Goal: Transaction & Acquisition: Purchase product/service

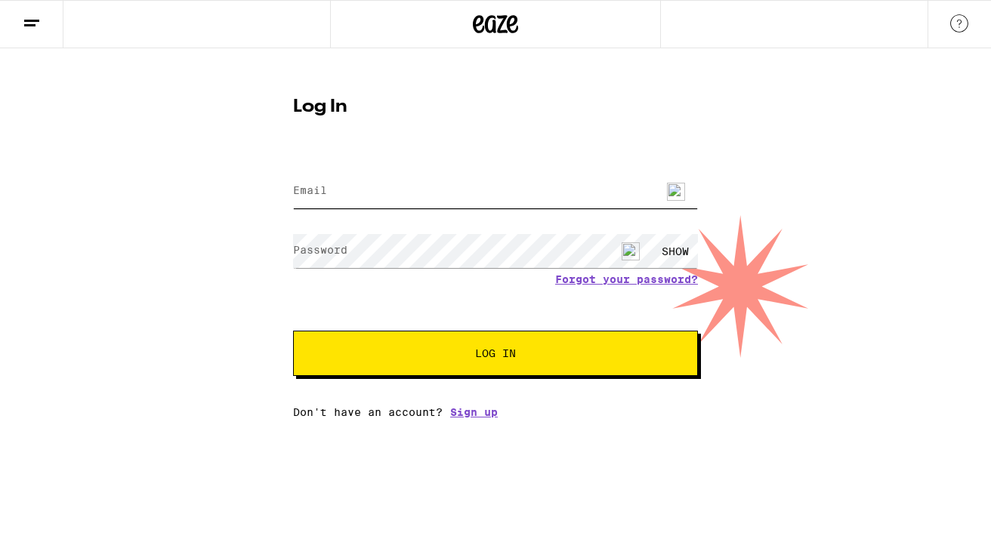
click at [375, 193] on input "Email" at bounding box center [495, 191] width 405 height 34
type input "[EMAIL_ADDRESS][DOMAIN_NAME]"
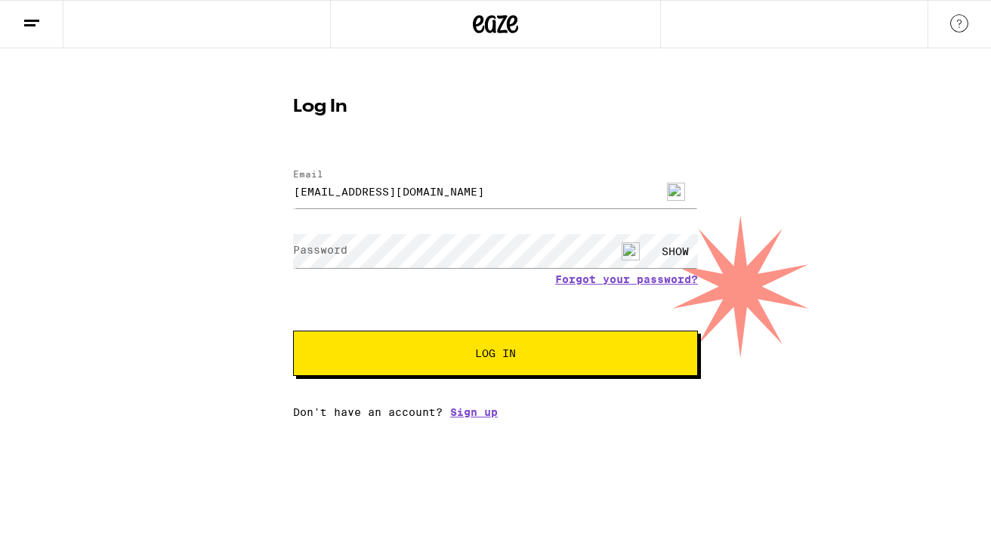
click at [338, 247] on label "Password" at bounding box center [320, 250] width 54 height 12
click at [444, 359] on span "Log In" at bounding box center [495, 353] width 283 height 11
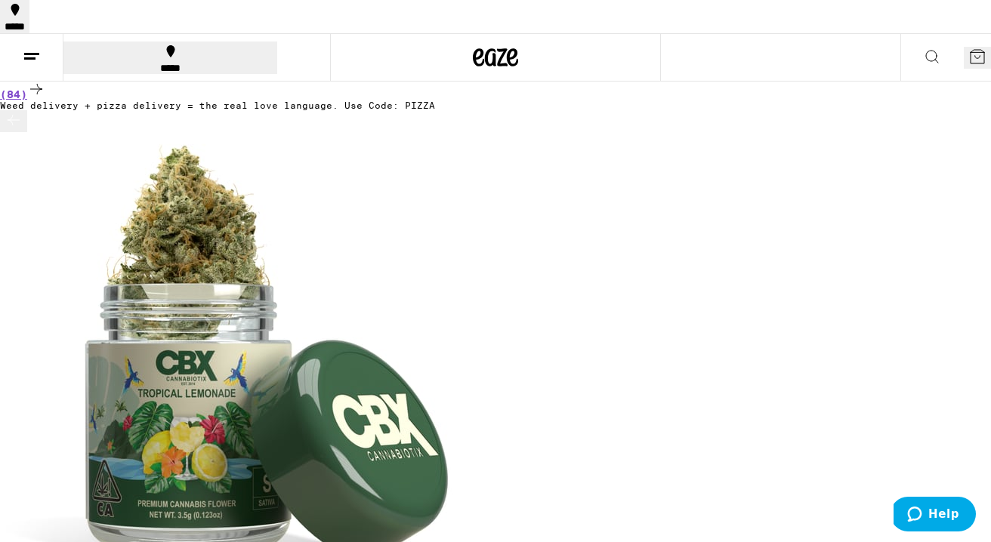
scroll to position [0, 3000]
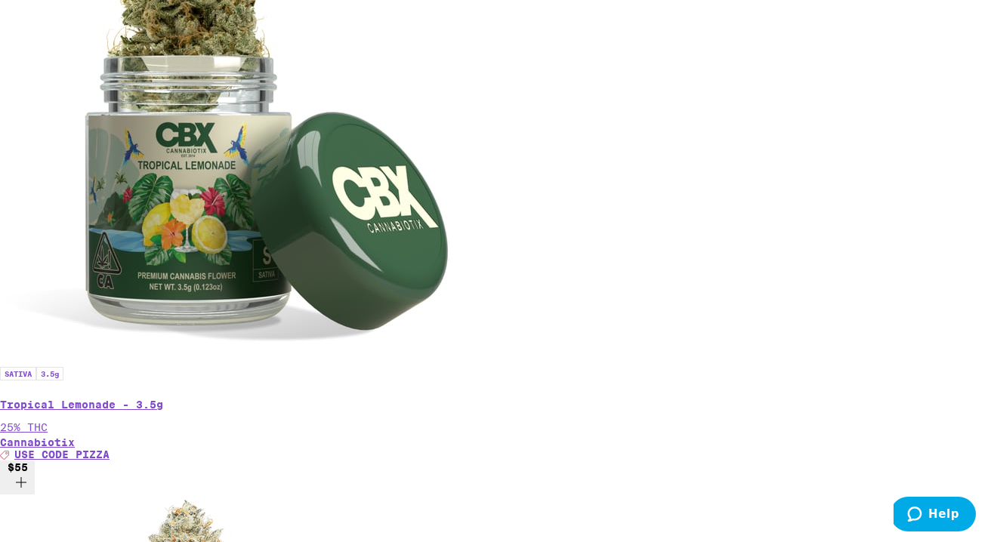
scroll to position [548, 0]
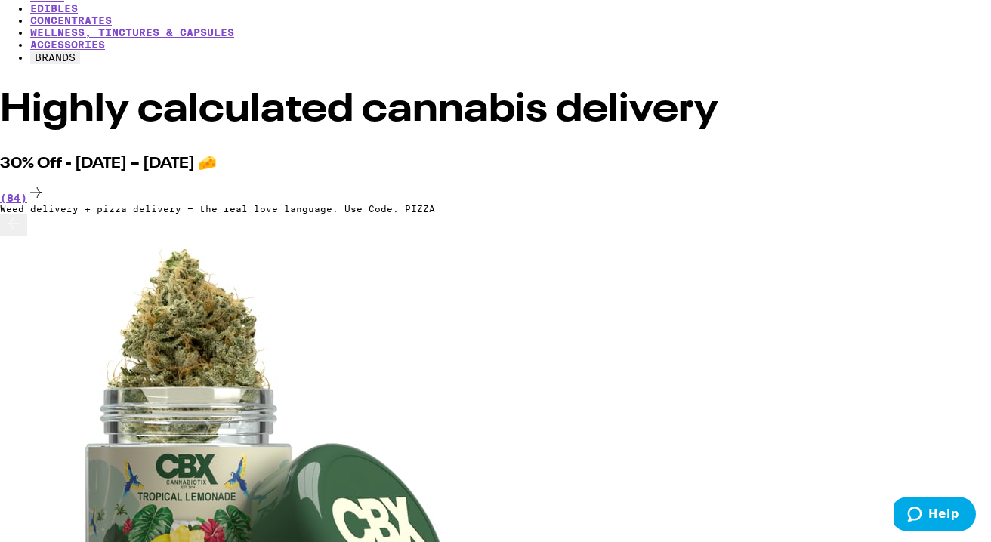
scroll to position [190, 0]
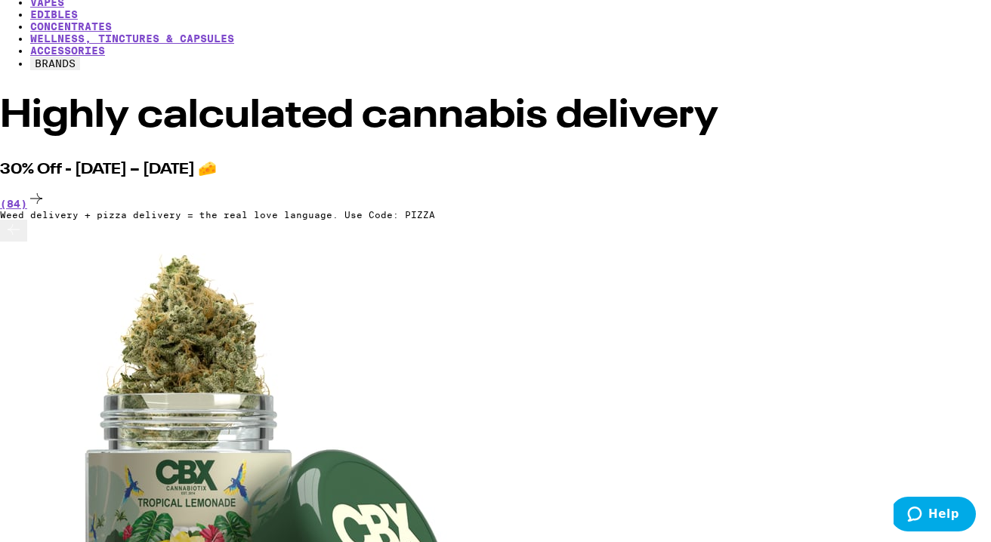
scroll to position [0, 5407]
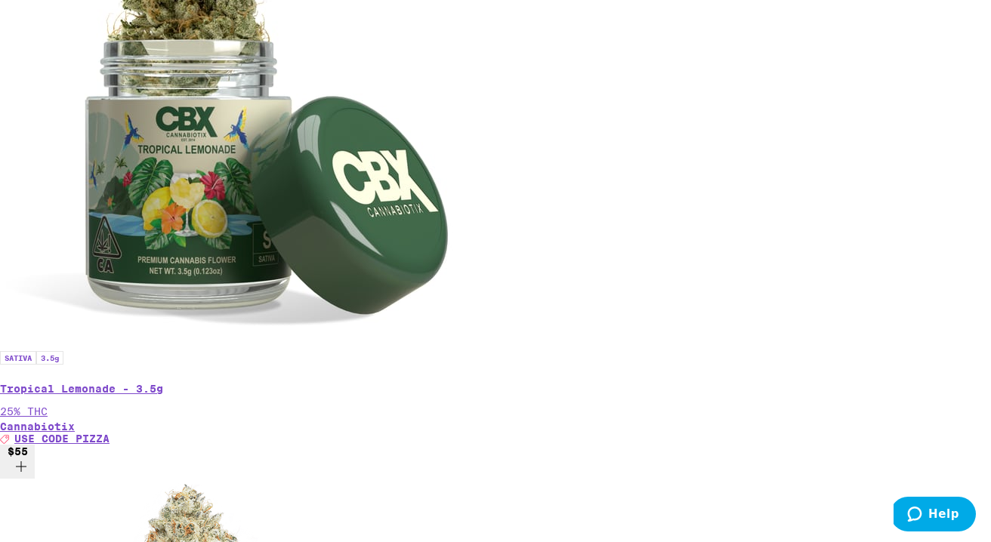
scroll to position [565, 0]
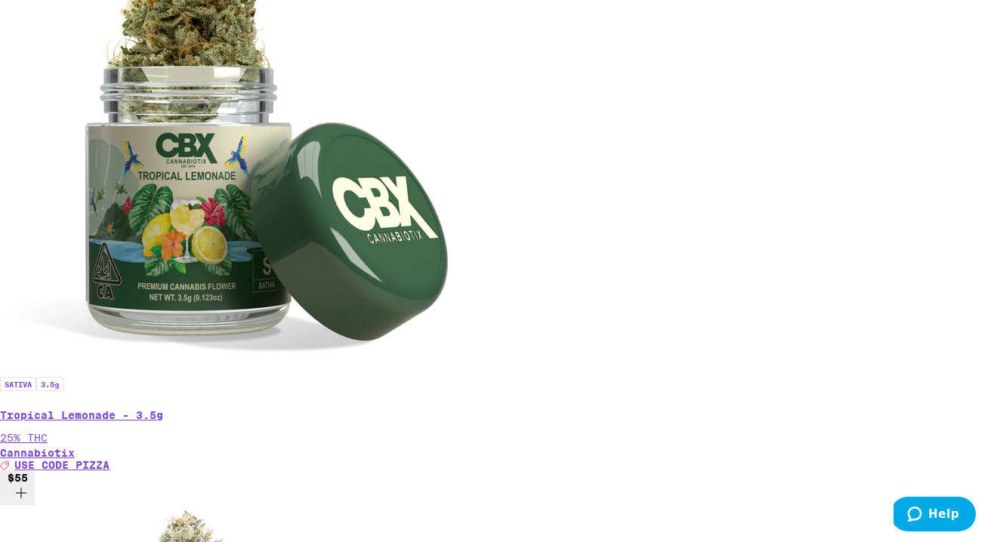
scroll to position [0, 1034]
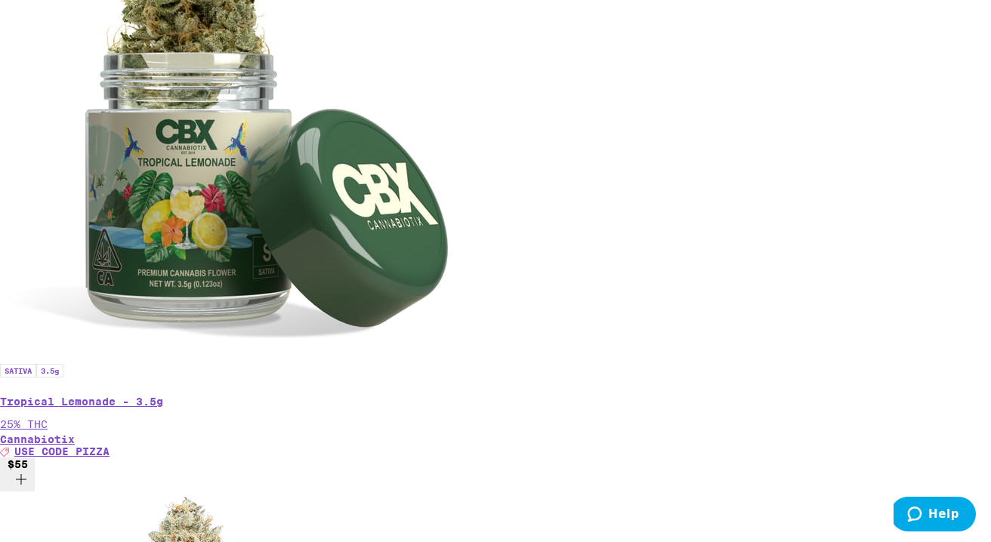
scroll to position [0, 677]
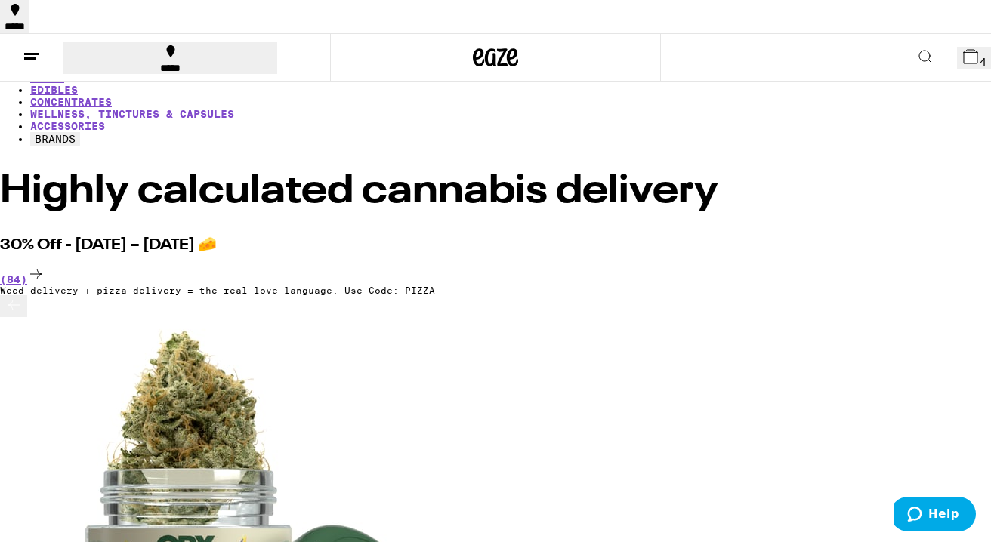
scroll to position [0, 0]
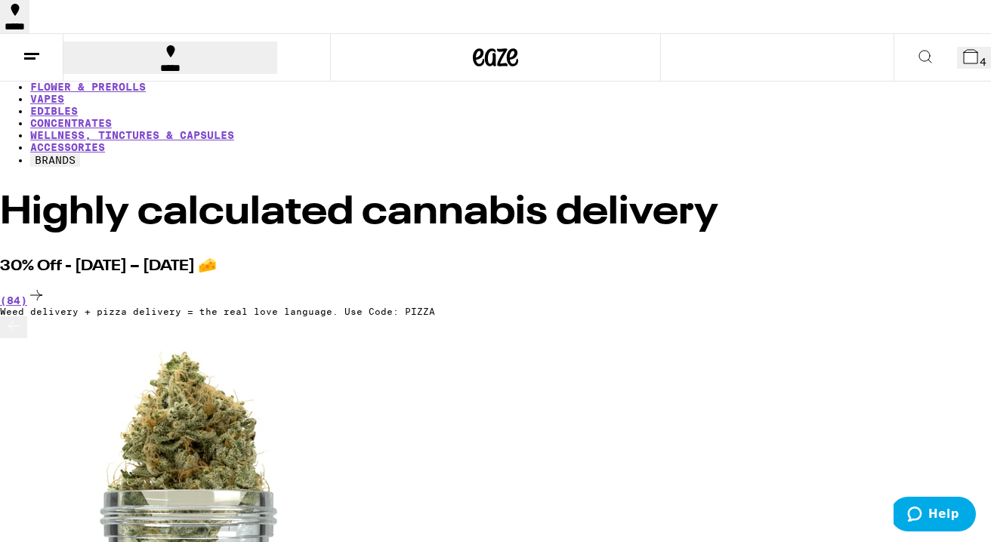
click at [964, 50] on icon at bounding box center [971, 57] width 14 height 14
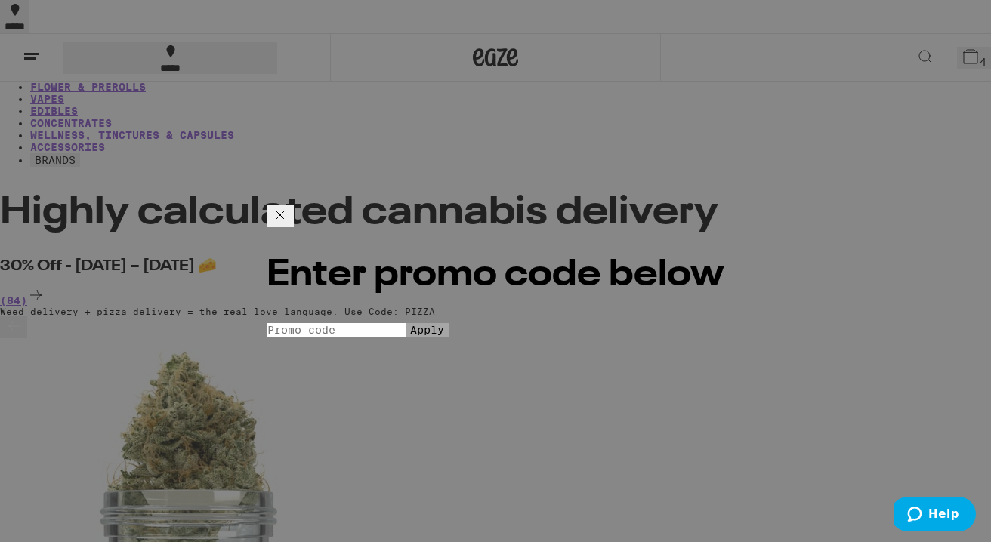
click at [406, 323] on input "Promo Code" at bounding box center [336, 330] width 139 height 14
type input "PIZZA"
click at [444, 334] on span "Apply" at bounding box center [427, 330] width 34 height 12
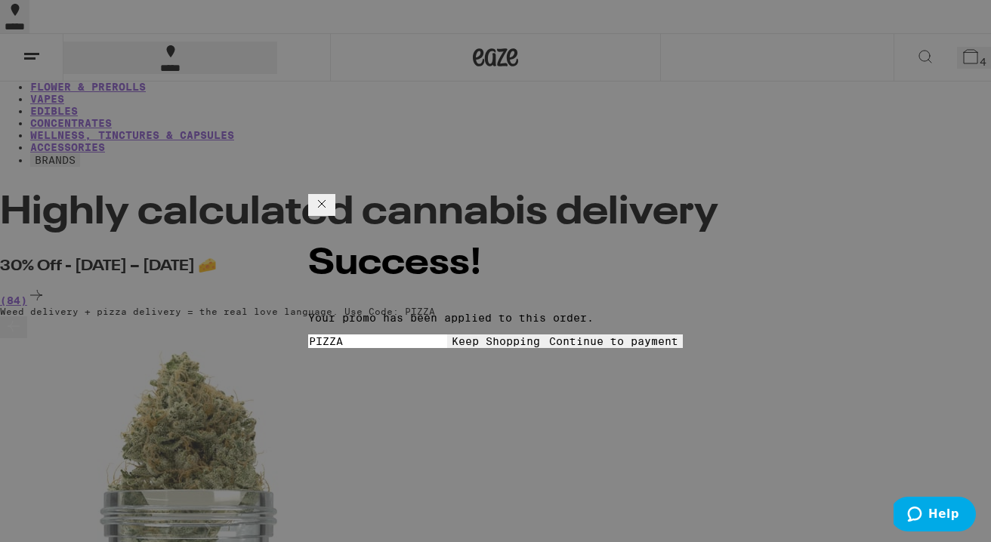
click at [610, 335] on span "Continue to payment" at bounding box center [613, 341] width 129 height 12
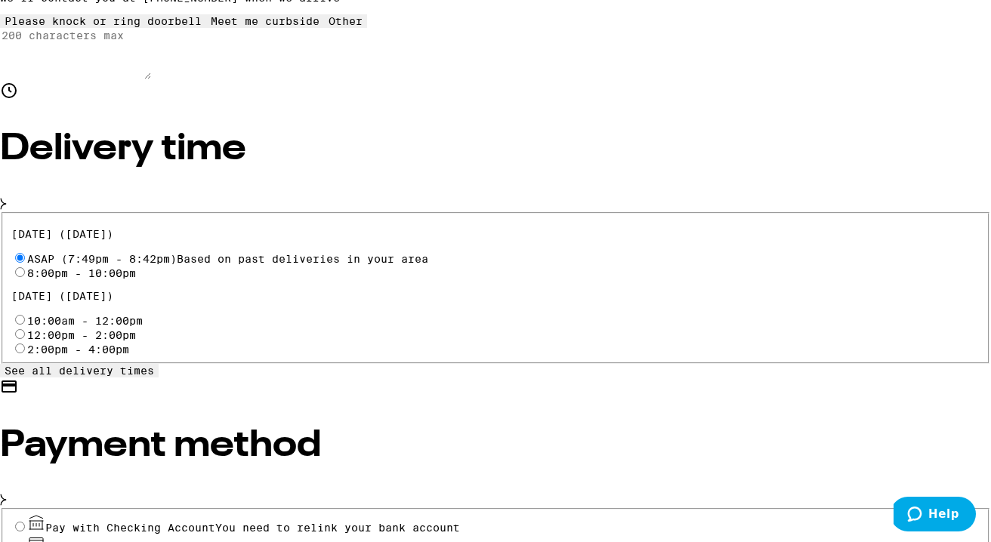
scroll to position [454, 0]
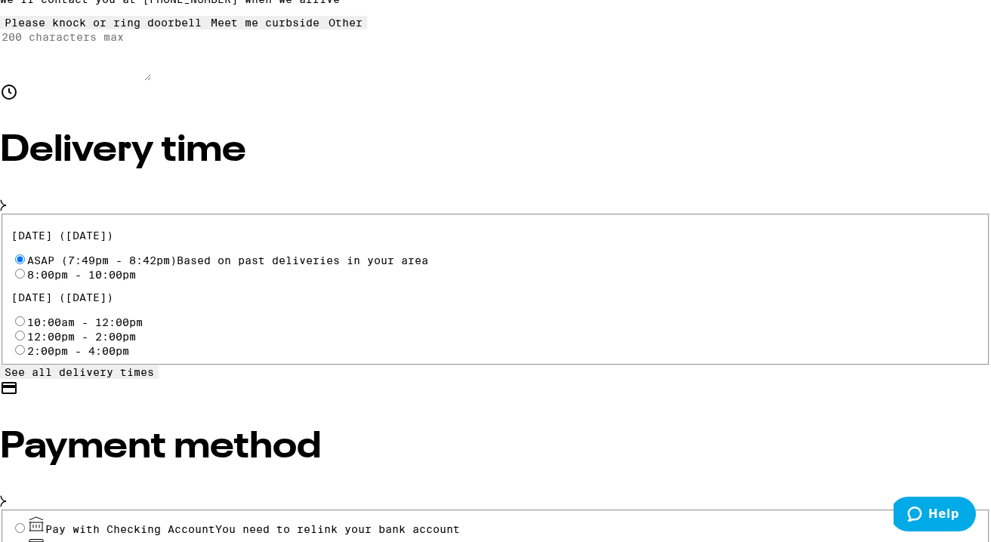
click at [25, 542] on input "Pay with Debit (in person) Pin required" at bounding box center [20, 549] width 10 height 10
radio input "true"
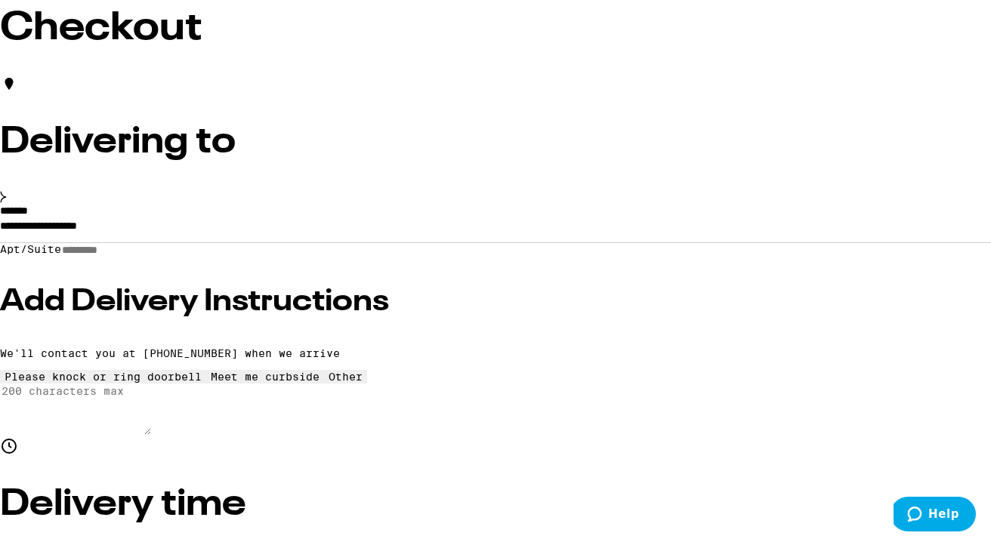
scroll to position [0, 0]
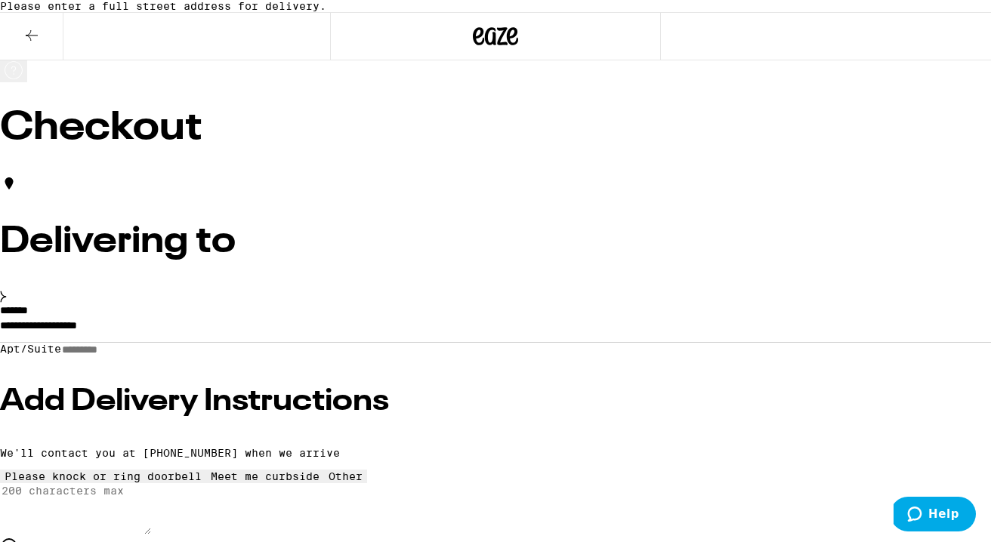
click at [252, 342] on input "**********" at bounding box center [495, 330] width 991 height 26
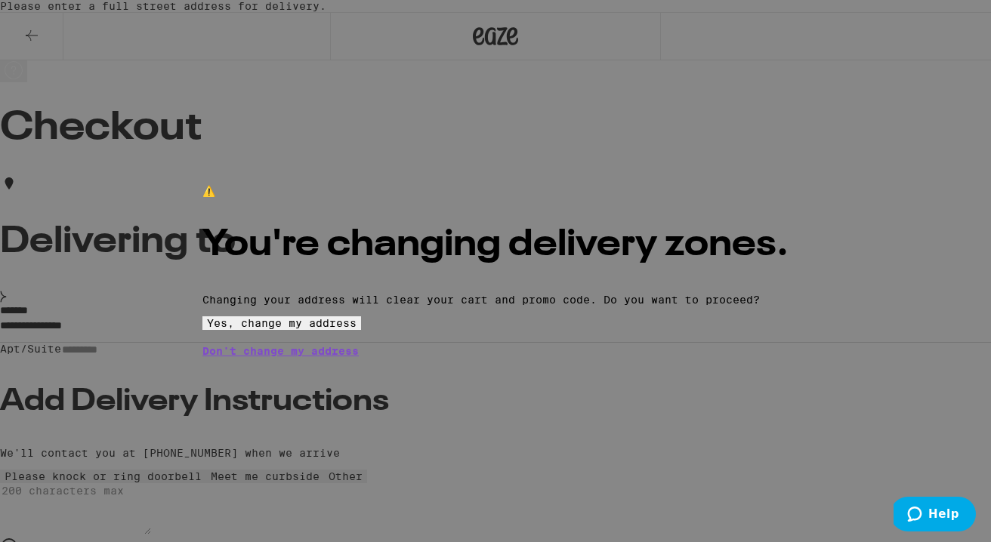
click at [357, 329] on span "Yes, change my address" at bounding box center [282, 323] width 150 height 12
type input "**********"
radio input "false"
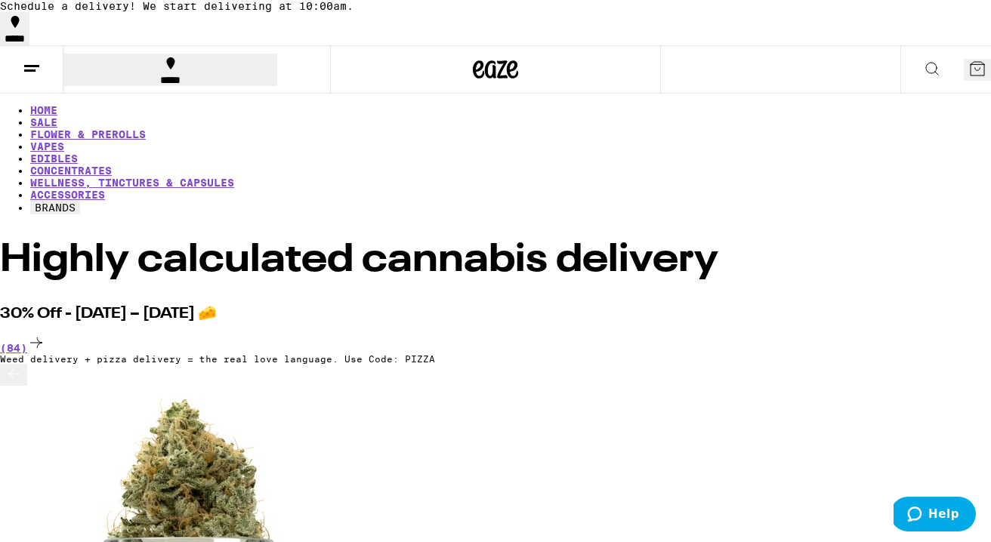
click at [138, 75] on div "*****" at bounding box center [170, 80] width 205 height 11
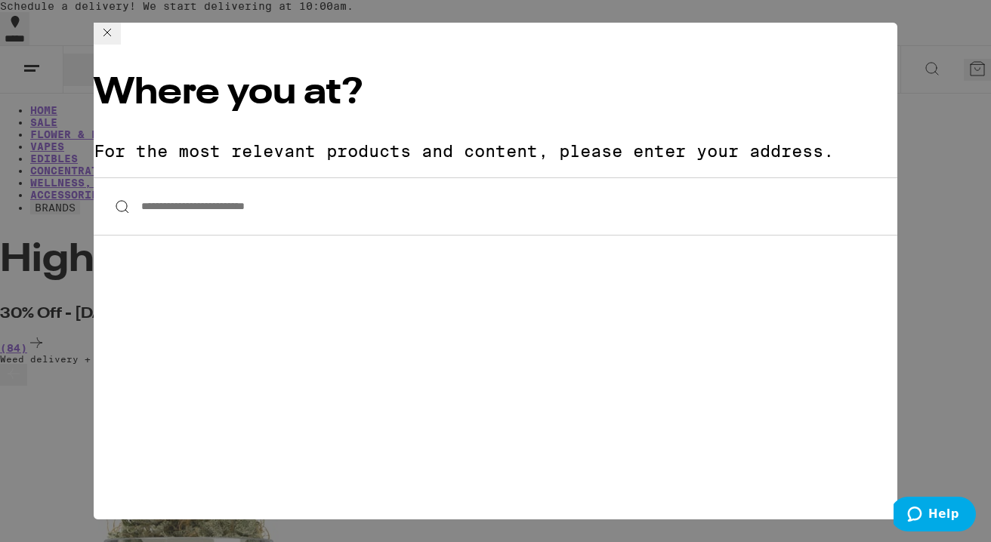
click at [116, 41] on icon at bounding box center [107, 32] width 18 height 18
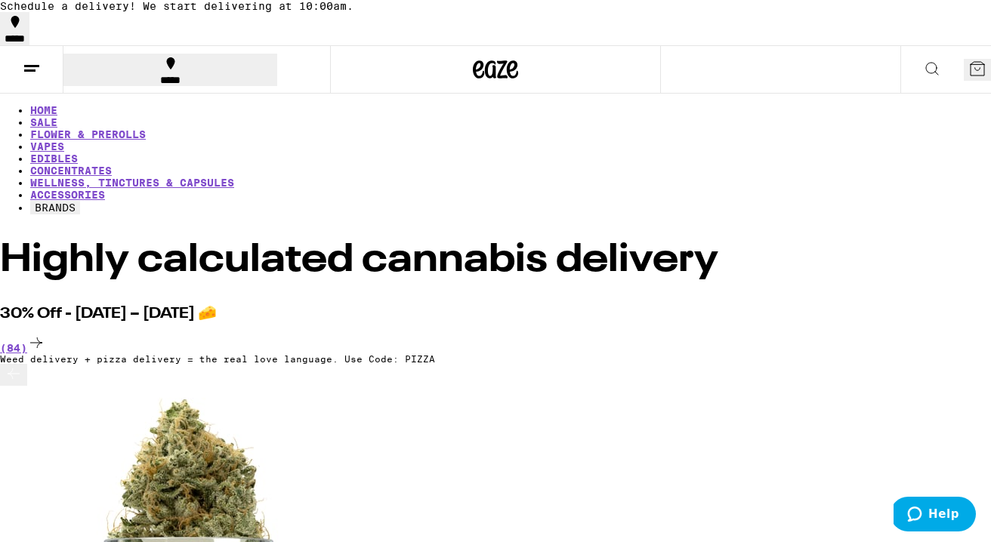
click at [128, 75] on div "*****" at bounding box center [170, 80] width 205 height 11
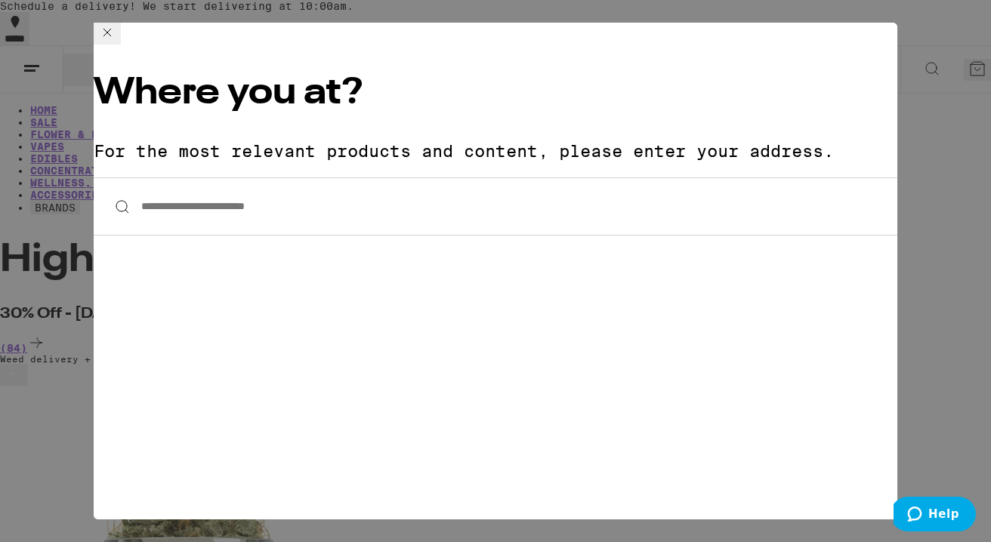
click at [180, 178] on input "**********" at bounding box center [496, 207] width 804 height 58
click at [53, 149] on div "**********" at bounding box center [495, 271] width 991 height 542
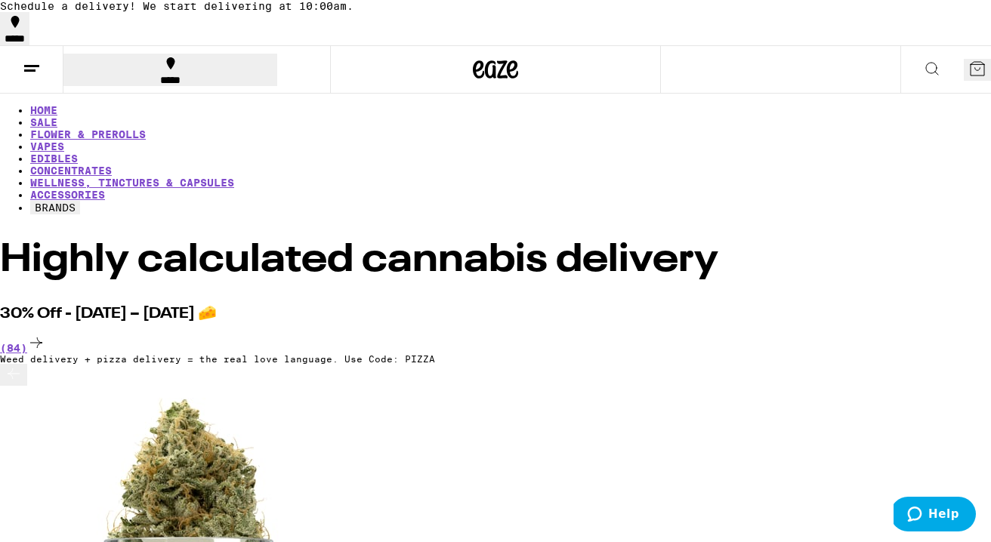
click at [57, 123] on link "SALE" at bounding box center [43, 122] width 27 height 12
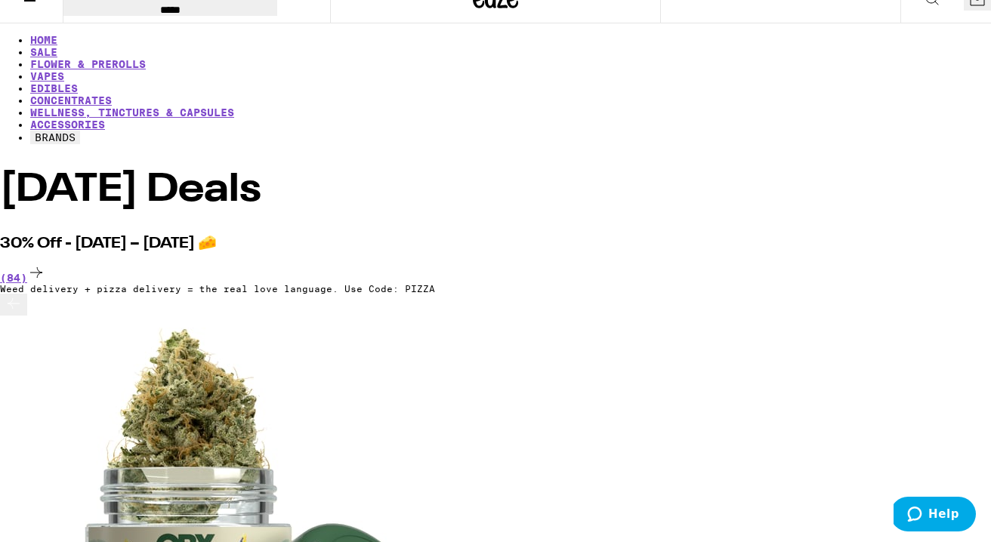
scroll to position [81, 0]
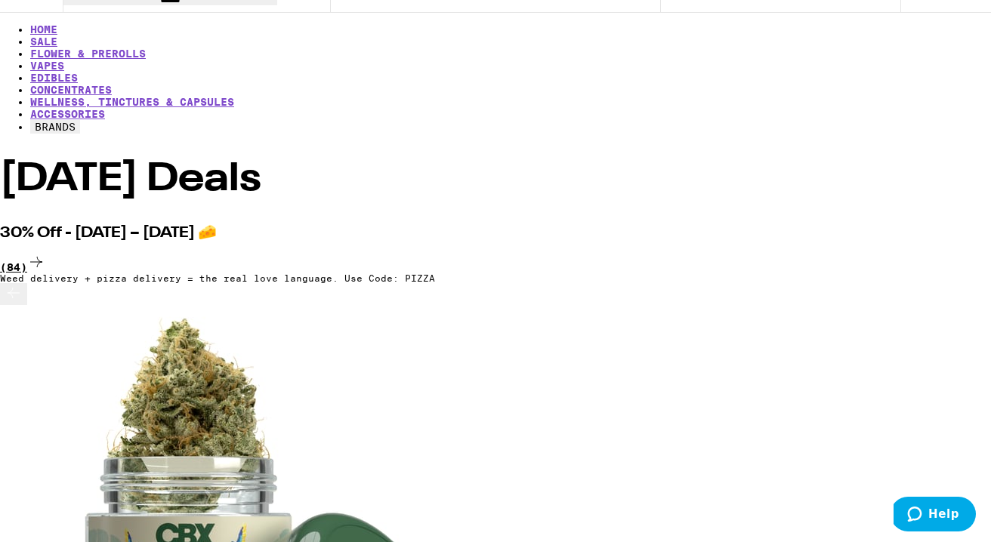
click at [45, 253] on icon at bounding box center [36, 262] width 18 height 18
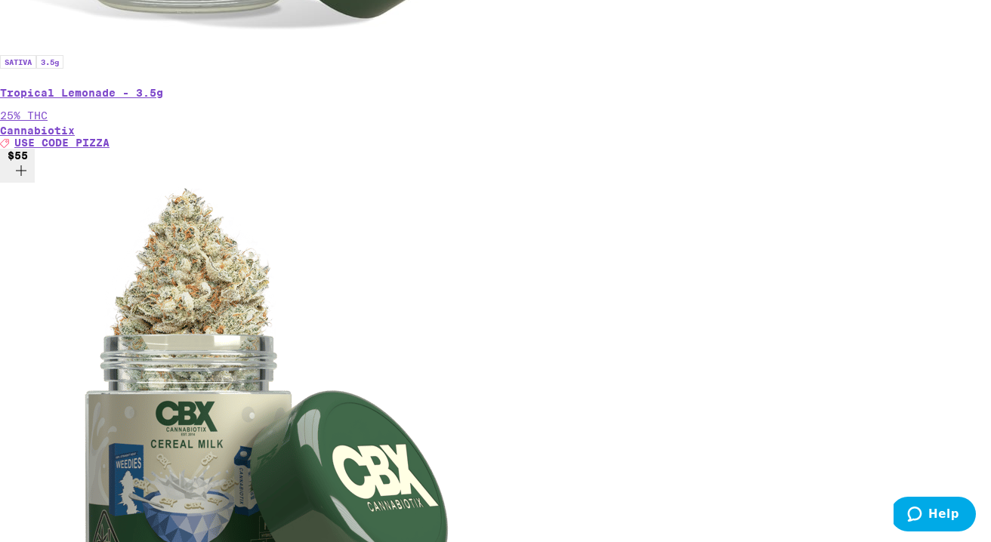
scroll to position [957, 0]
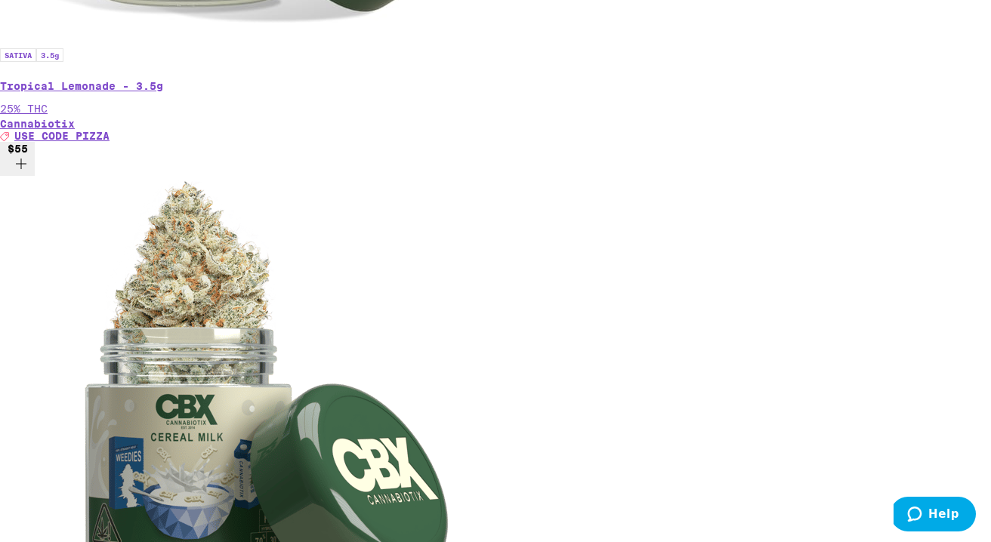
checkbox input "true"
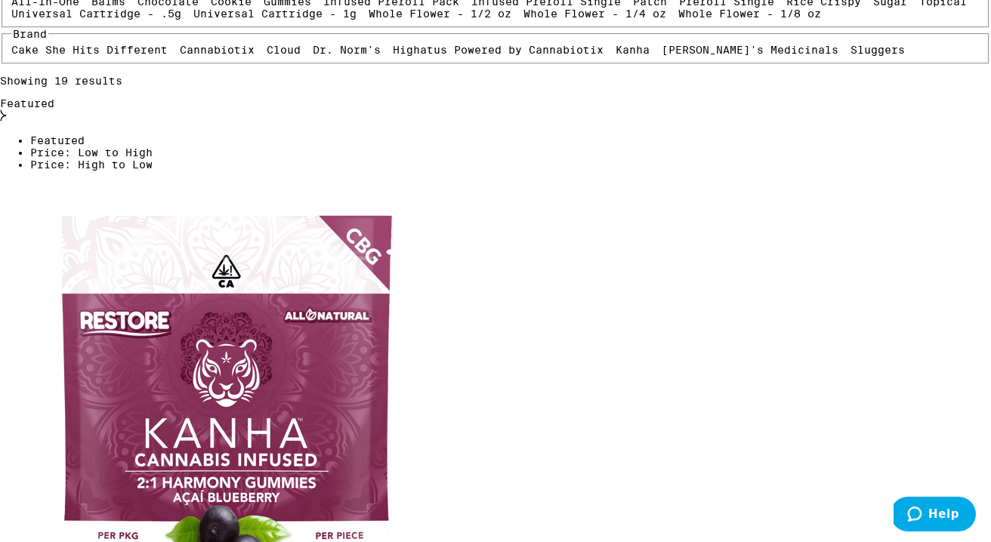
scroll to position [377, 0]
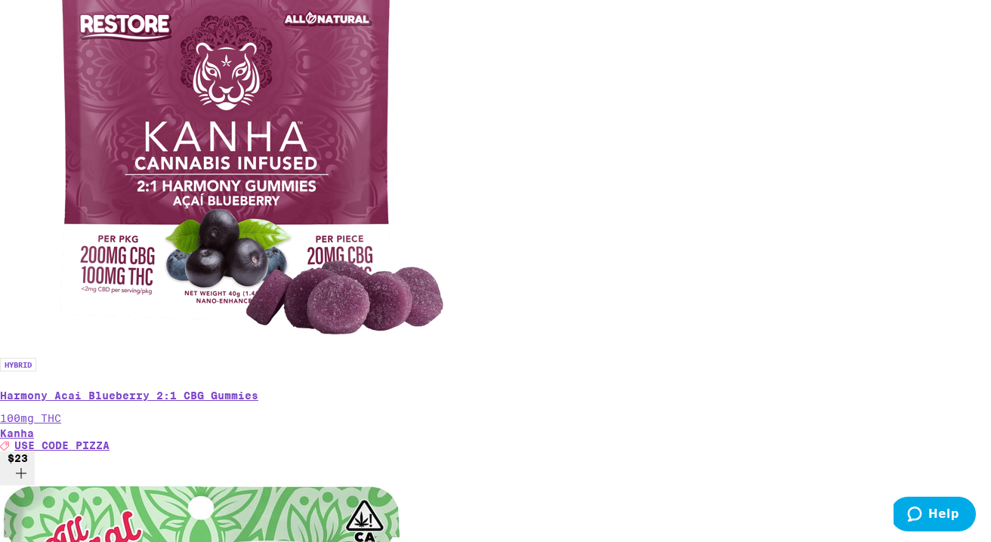
scroll to position [678, 0]
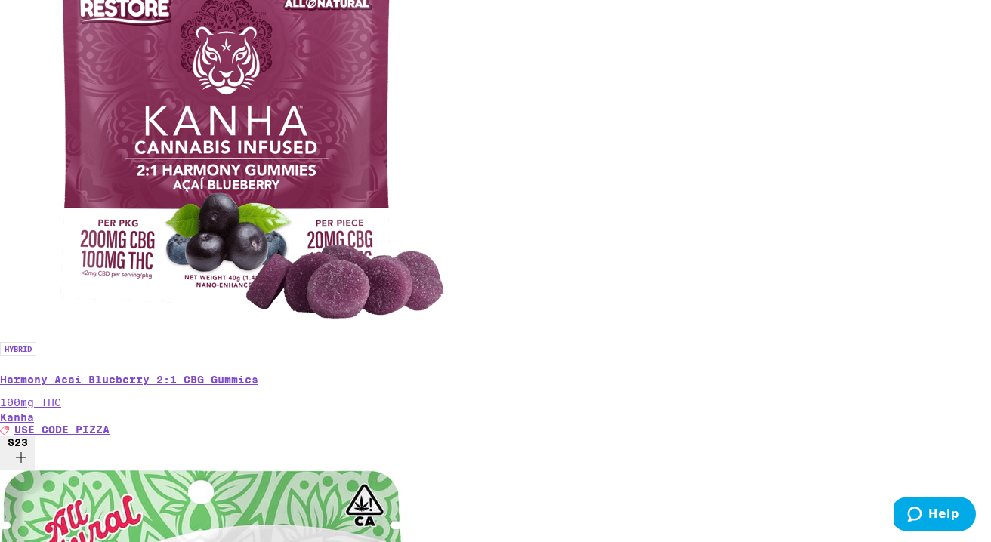
scroll to position [680, 0]
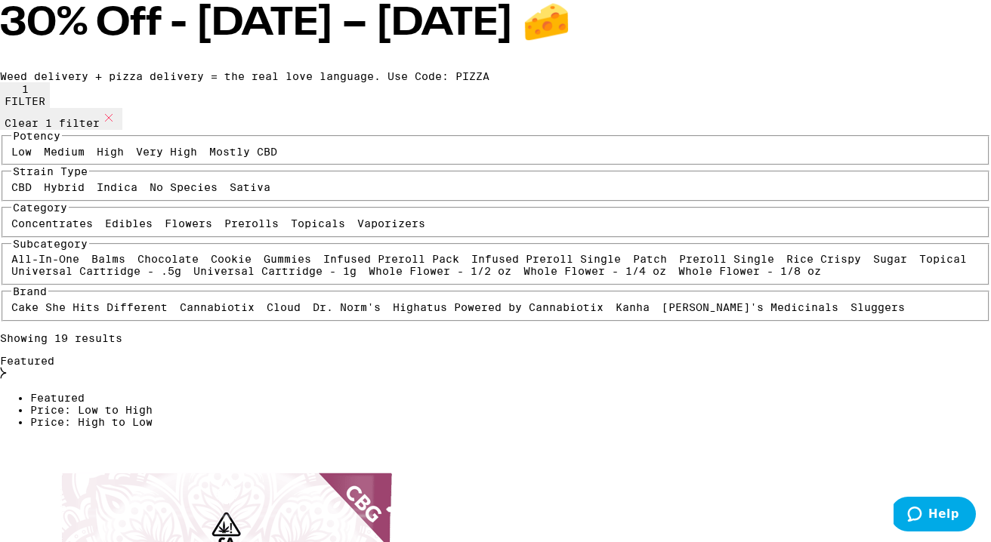
scroll to position [0, 0]
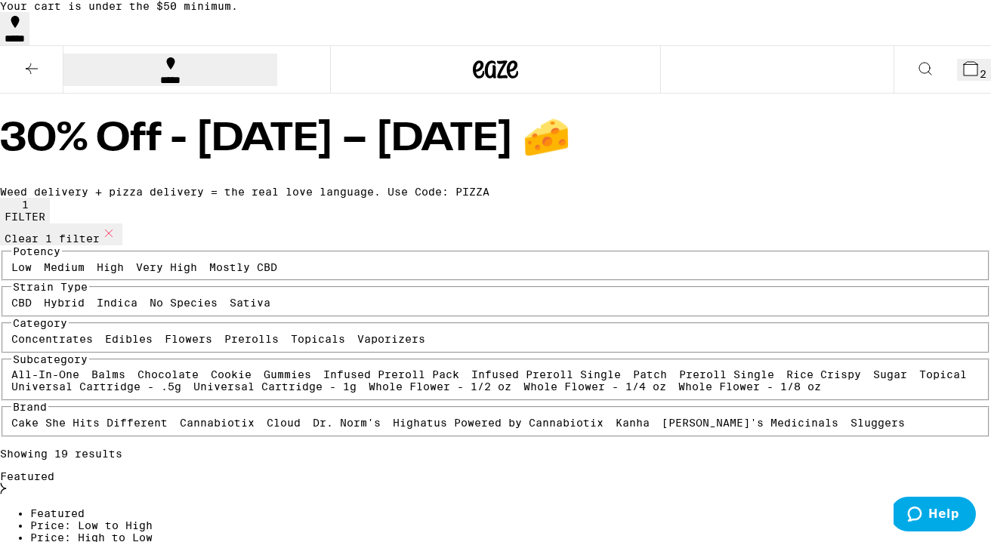
click at [30, 78] on icon at bounding box center [32, 69] width 18 height 18
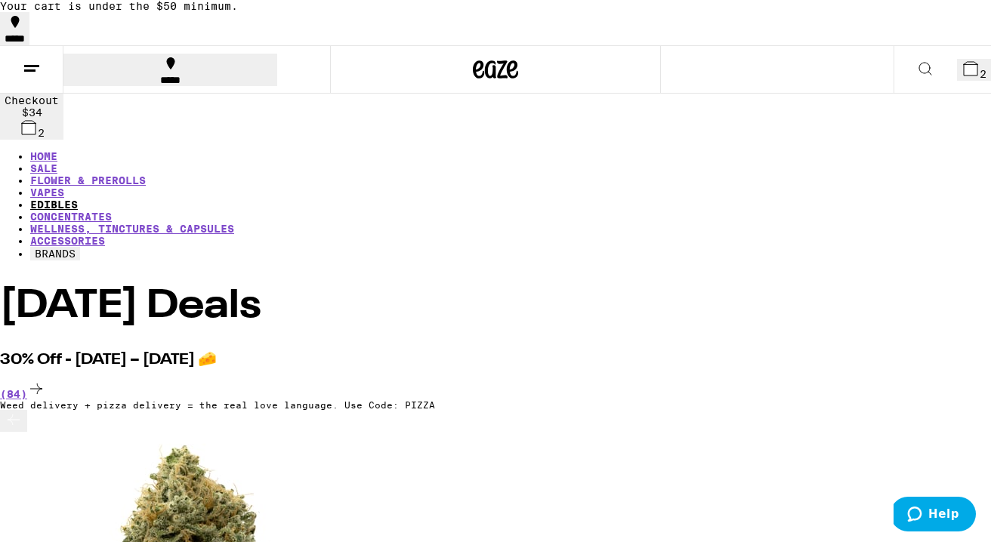
click at [78, 199] on link "EDIBLES" at bounding box center [54, 205] width 48 height 12
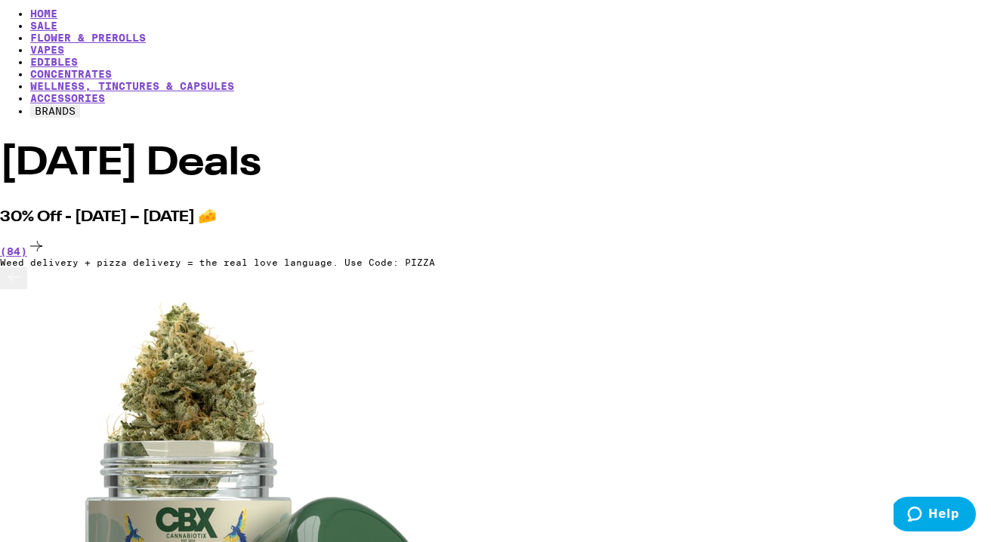
scroll to position [147, 0]
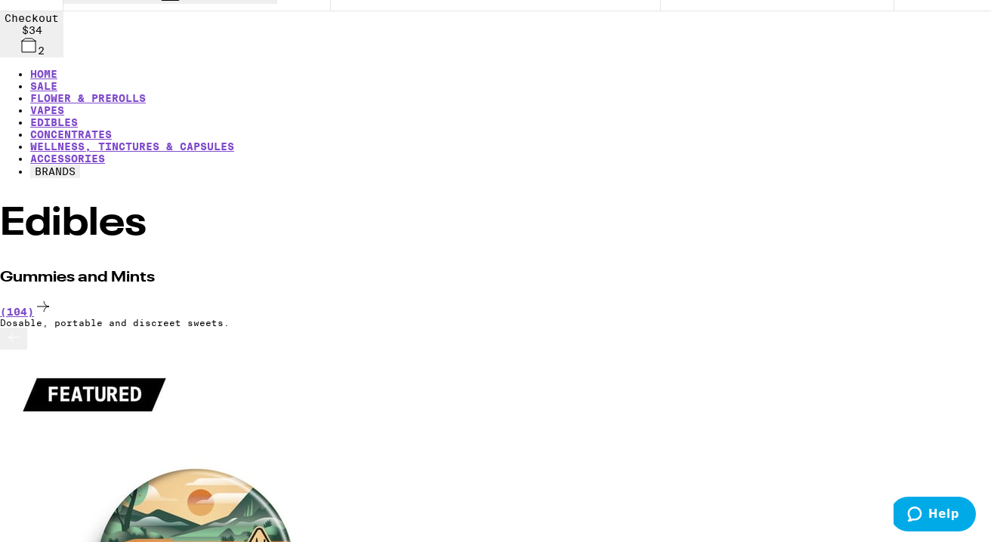
scroll to position [131, 0]
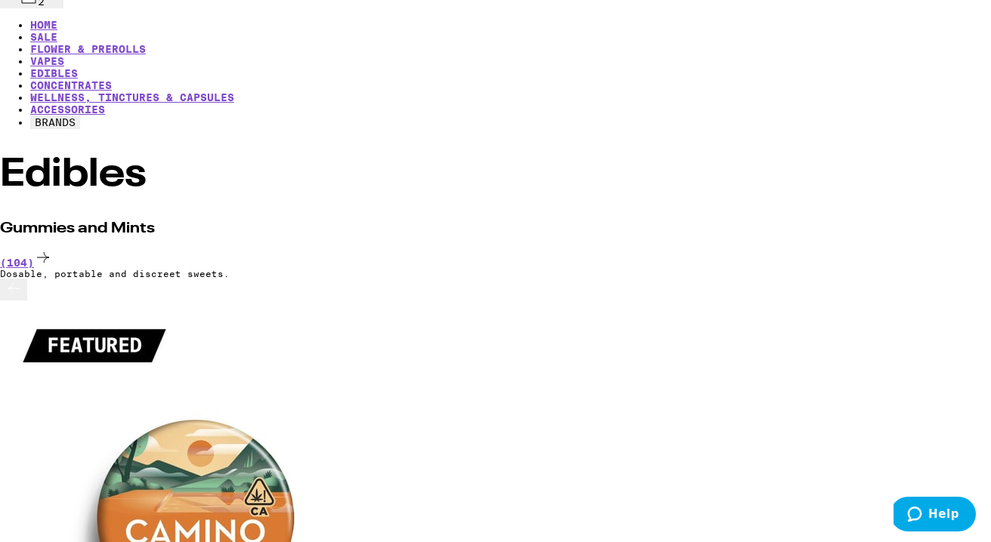
scroll to position [0, 2407]
click at [19, 289] on button at bounding box center [13, 290] width 27 height 22
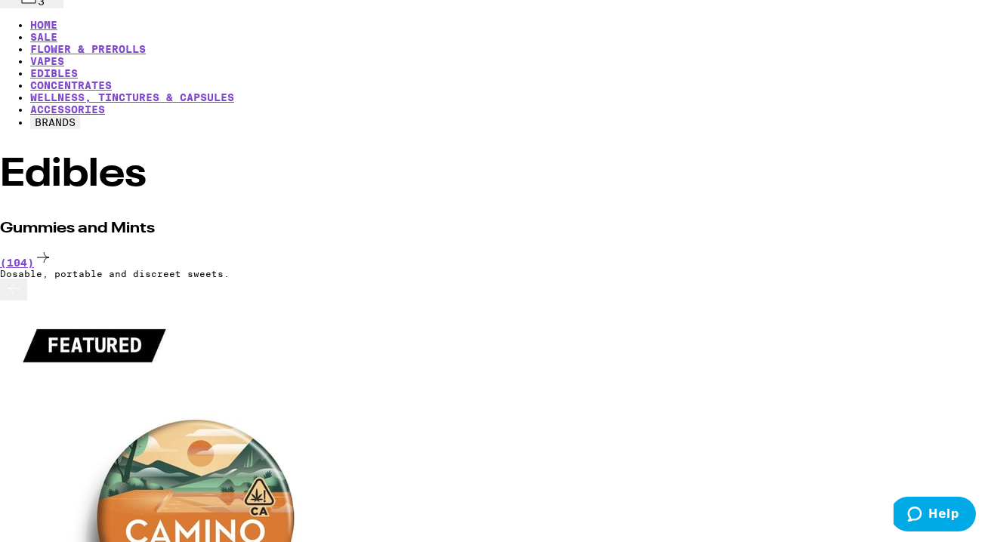
scroll to position [0, 2407]
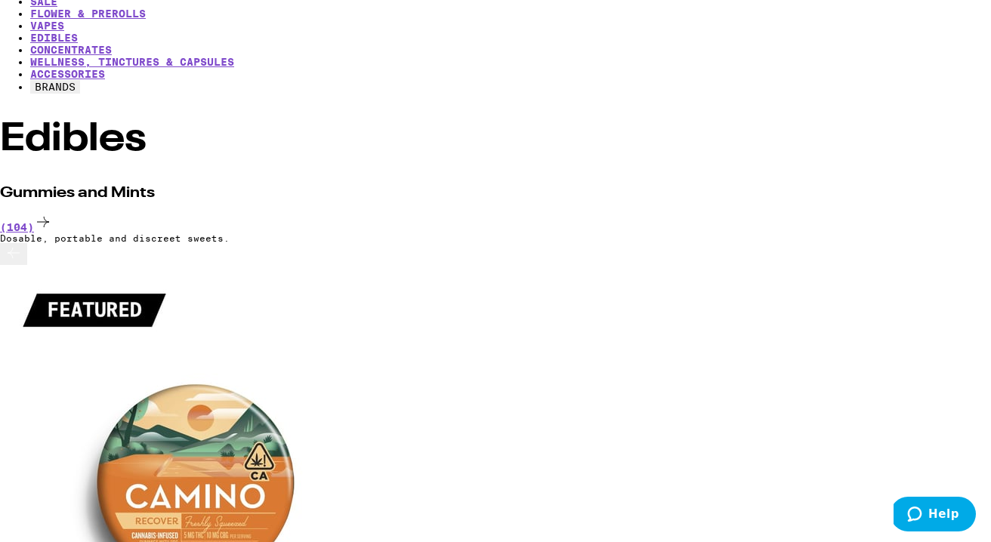
scroll to position [168, 0]
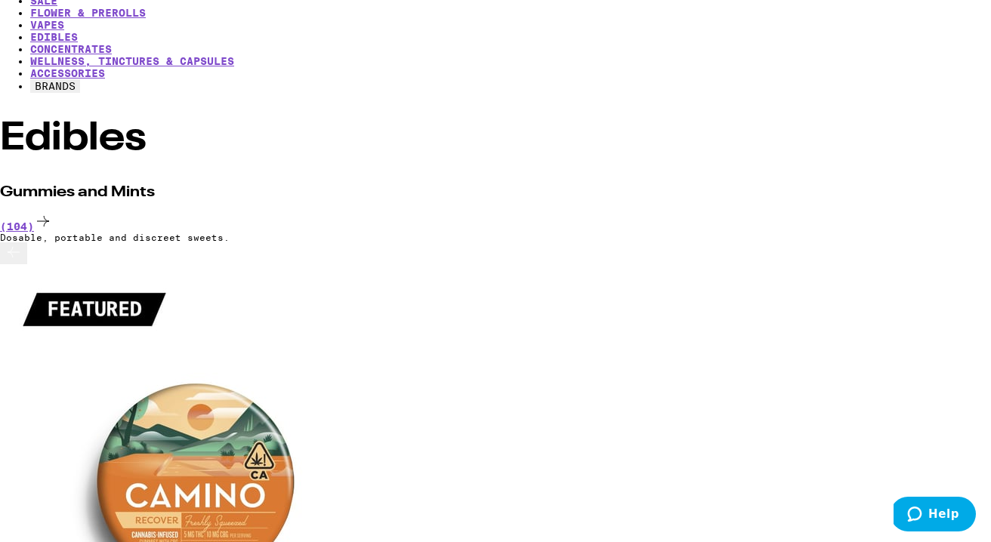
scroll to position [0, 12835]
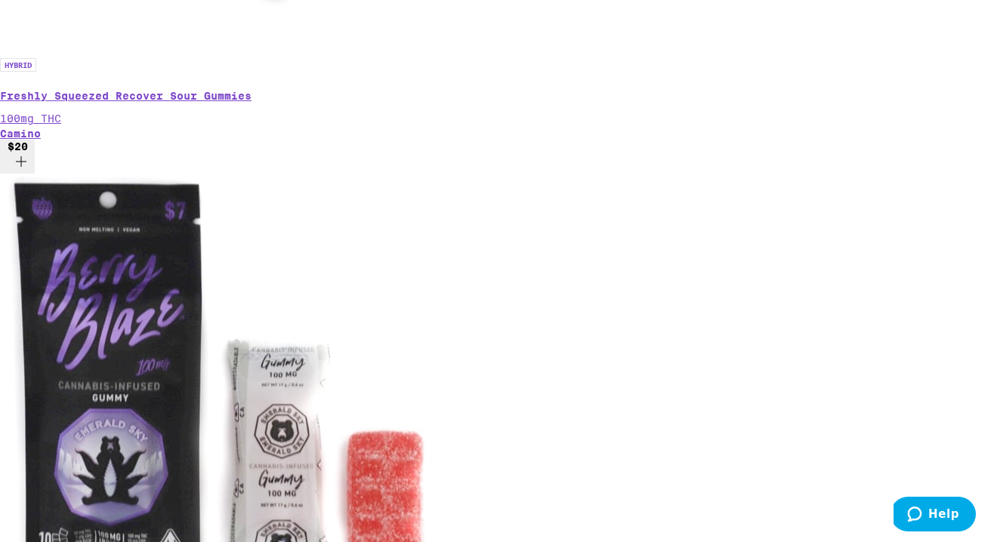
scroll to position [0, 0]
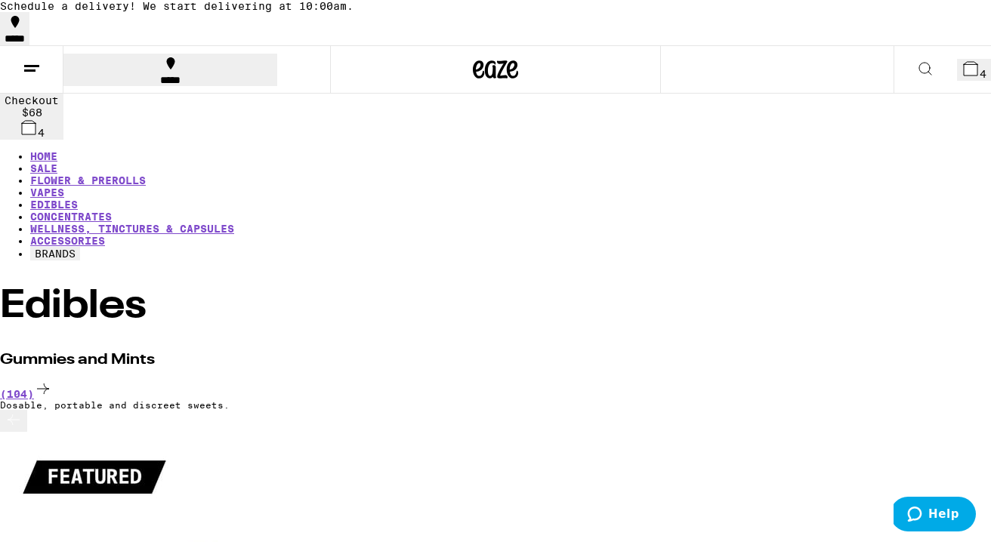
click at [957, 66] on button "4" at bounding box center [974, 70] width 34 height 22
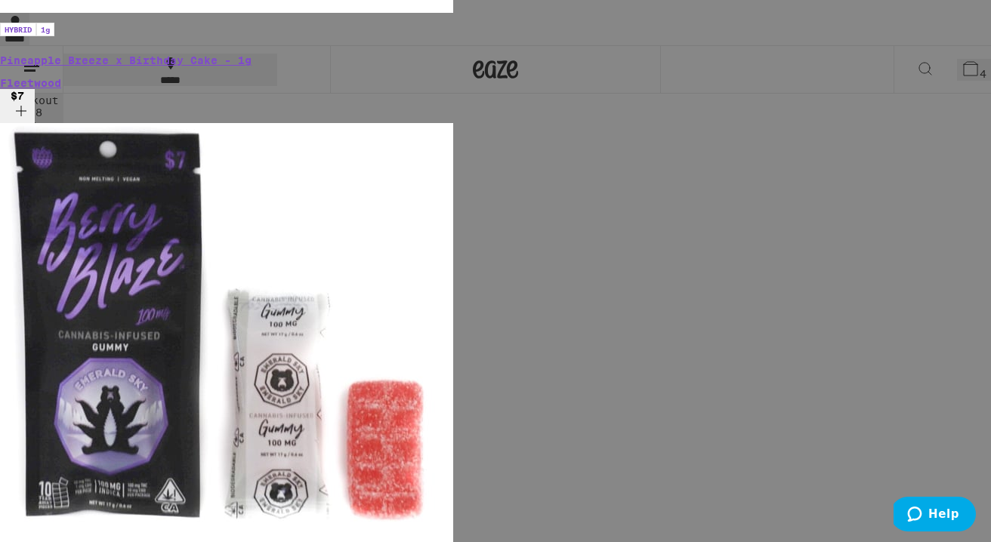
scroll to position [300, 0]
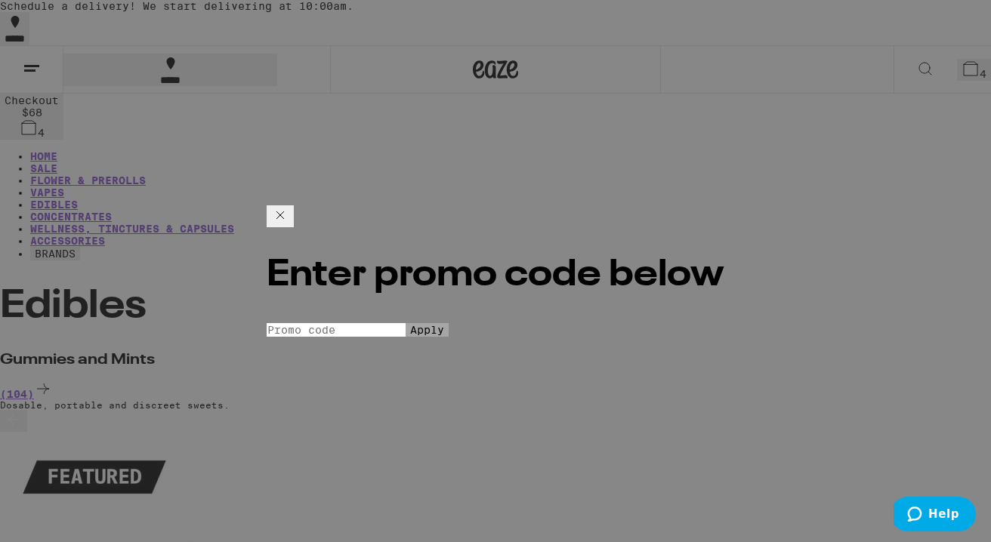
click at [406, 323] on input "Promo Code" at bounding box center [336, 330] width 139 height 14
type input "PIZZA"
click at [526, 338] on div "Enter promo code below Promo Code PIZZA Apply" at bounding box center [496, 271] width 458 height 132
click at [449, 335] on button "Apply" at bounding box center [427, 330] width 43 height 14
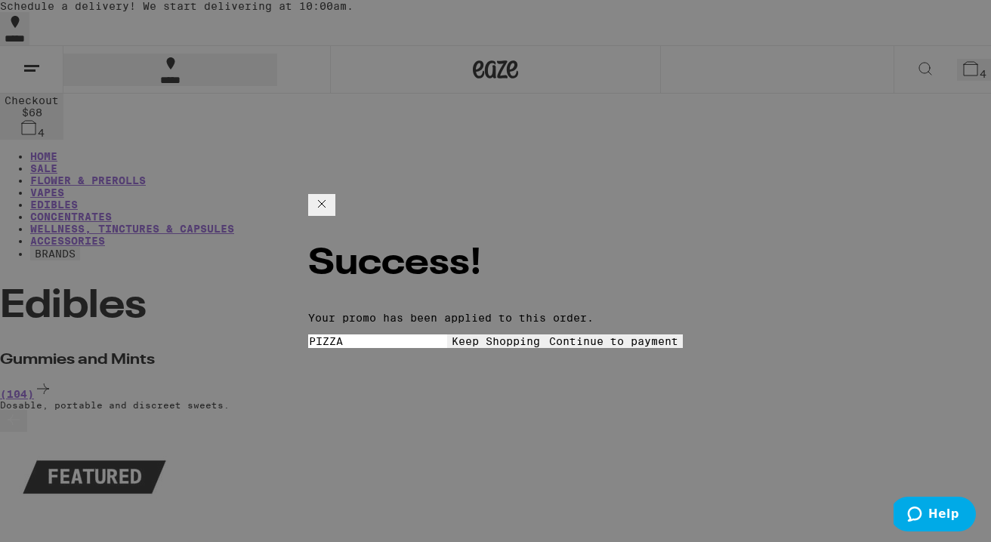
click at [579, 335] on span "Continue to payment" at bounding box center [613, 341] width 129 height 12
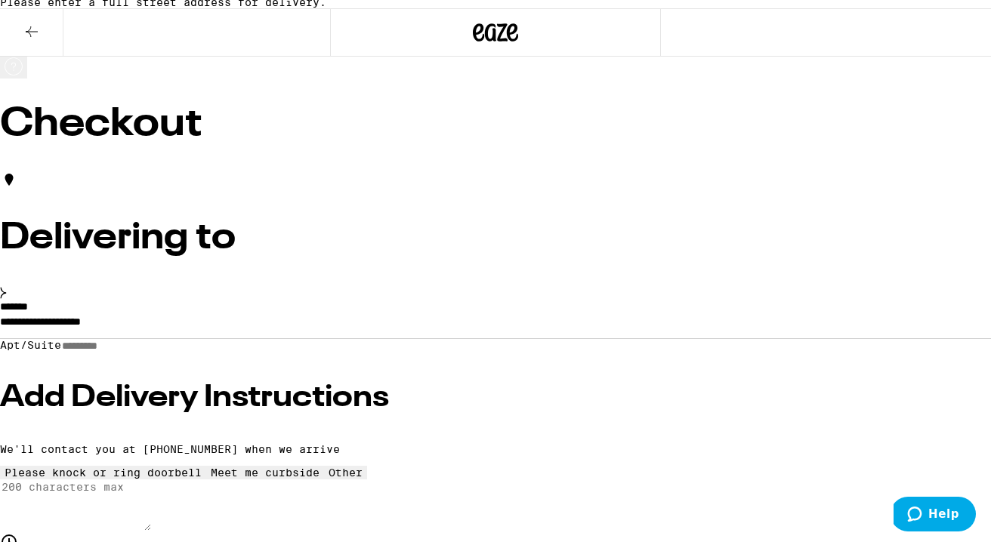
scroll to position [5, 0]
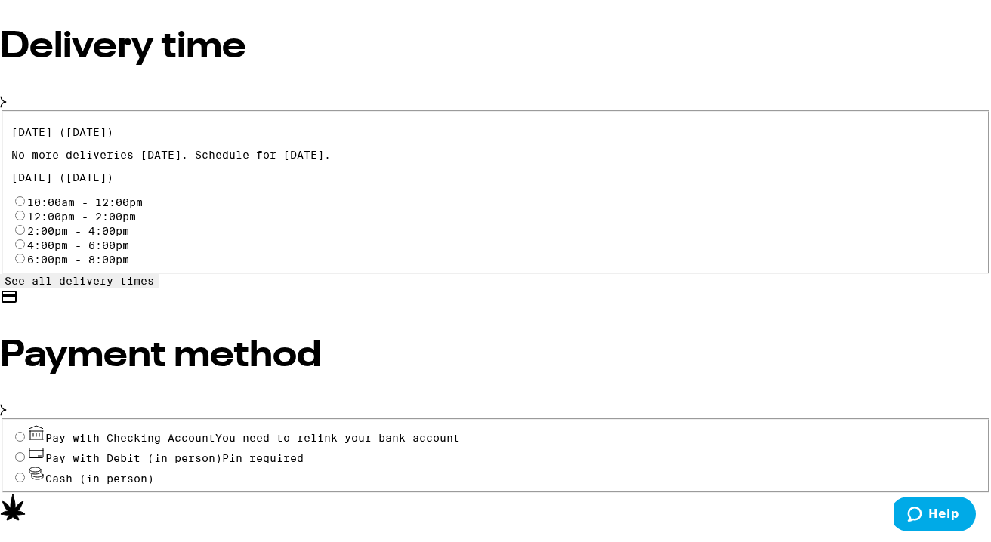
scroll to position [659, 0]
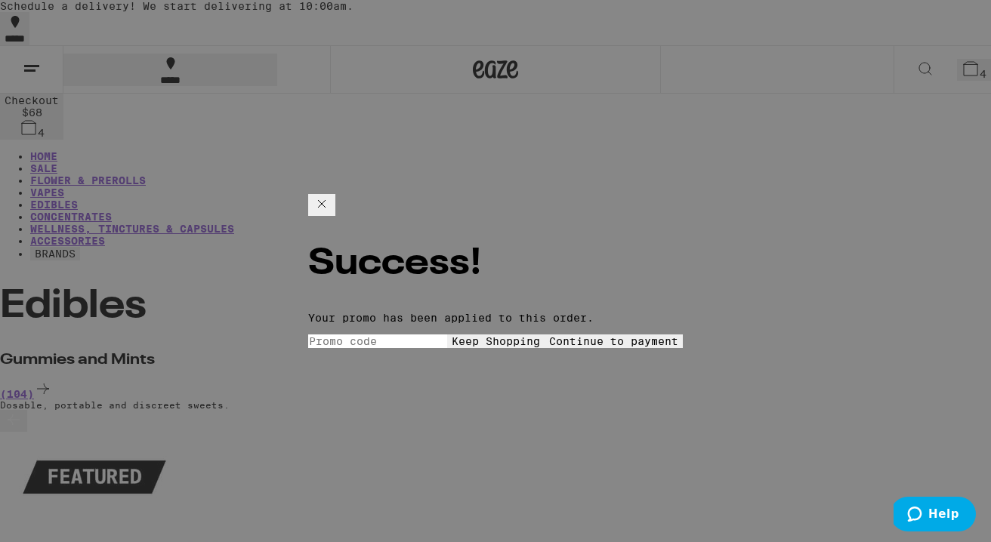
click at [331, 208] on icon at bounding box center [322, 204] width 18 height 18
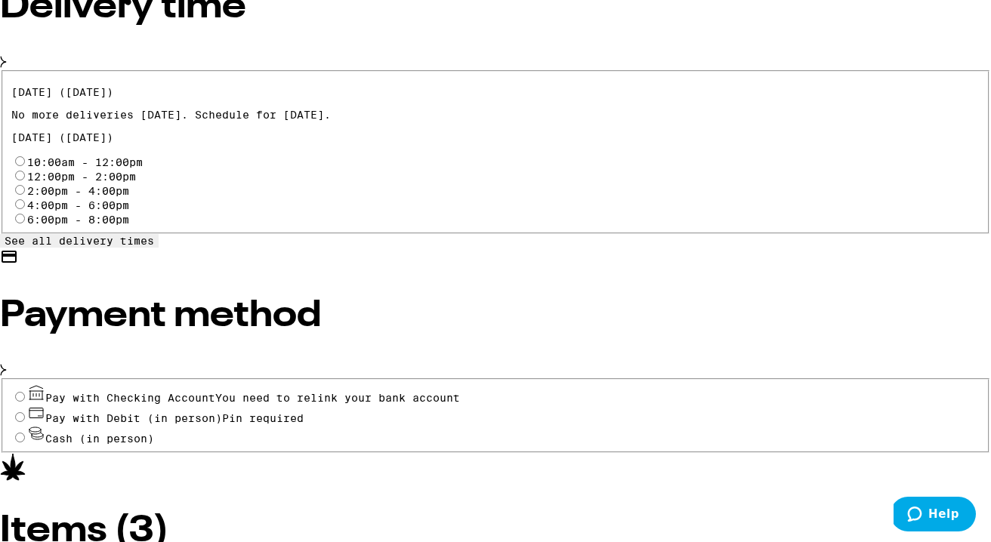
scroll to position [605, 0]
